Goal: Information Seeking & Learning: Learn about a topic

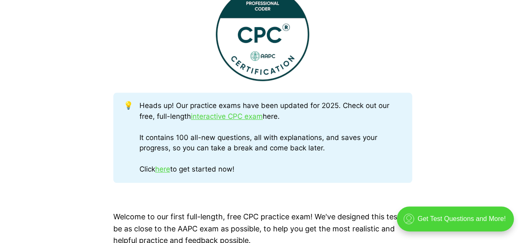
scroll to position [358, 0]
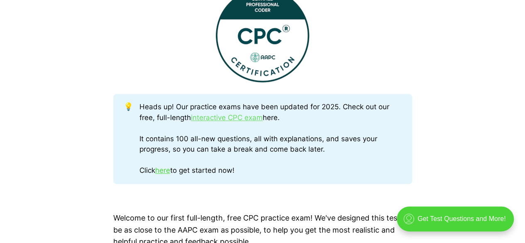
click at [217, 121] on link "interactive CPC exam" at bounding box center [227, 117] width 72 height 8
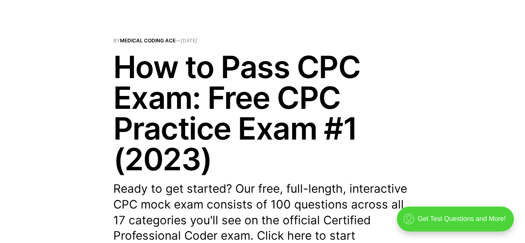
scroll to position [0, 0]
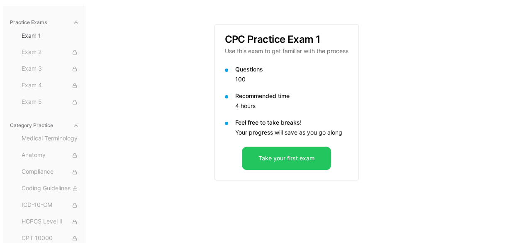
scroll to position [76, 0]
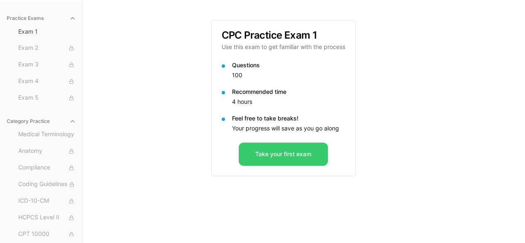
click at [273, 162] on button "Take your first exam" at bounding box center [283, 153] width 89 height 23
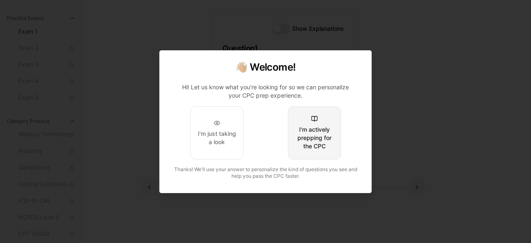
click at [319, 134] on div "I'm actively prepping for the CPC" at bounding box center [314, 137] width 39 height 25
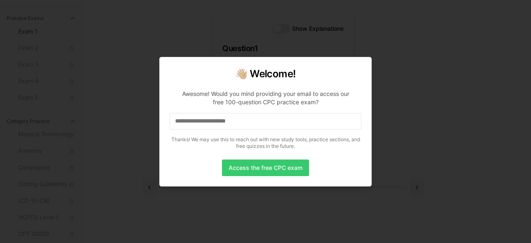
click at [262, 166] on button "Access the free CPC exam" at bounding box center [265, 167] width 87 height 17
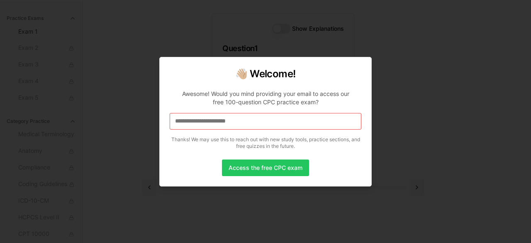
click at [262, 166] on button "Access the free CPC exam" at bounding box center [265, 167] width 87 height 17
